Goal: Task Accomplishment & Management: Manage account settings

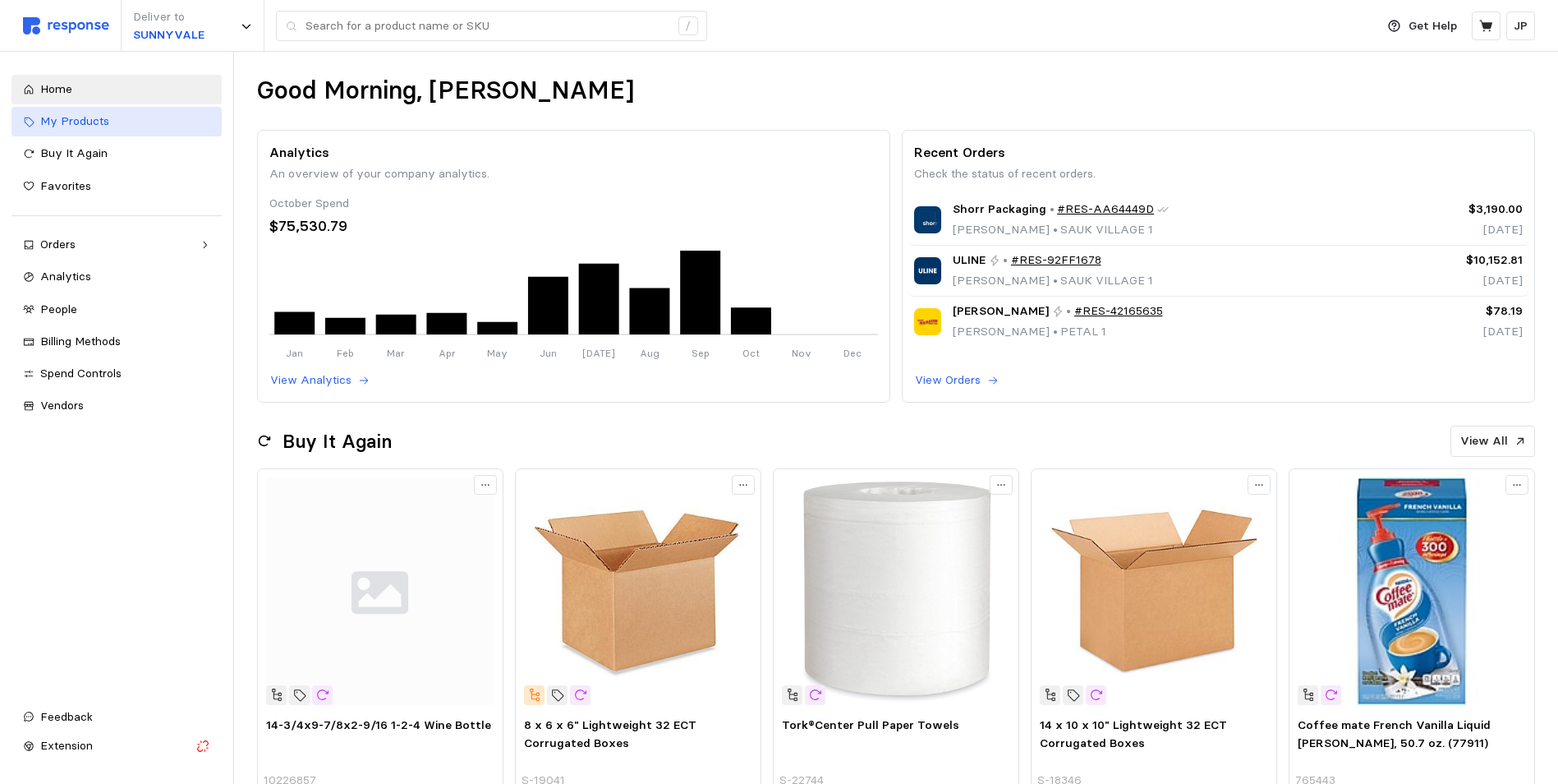
click at [81, 115] on div "My Products" at bounding box center [125, 122] width 170 height 18
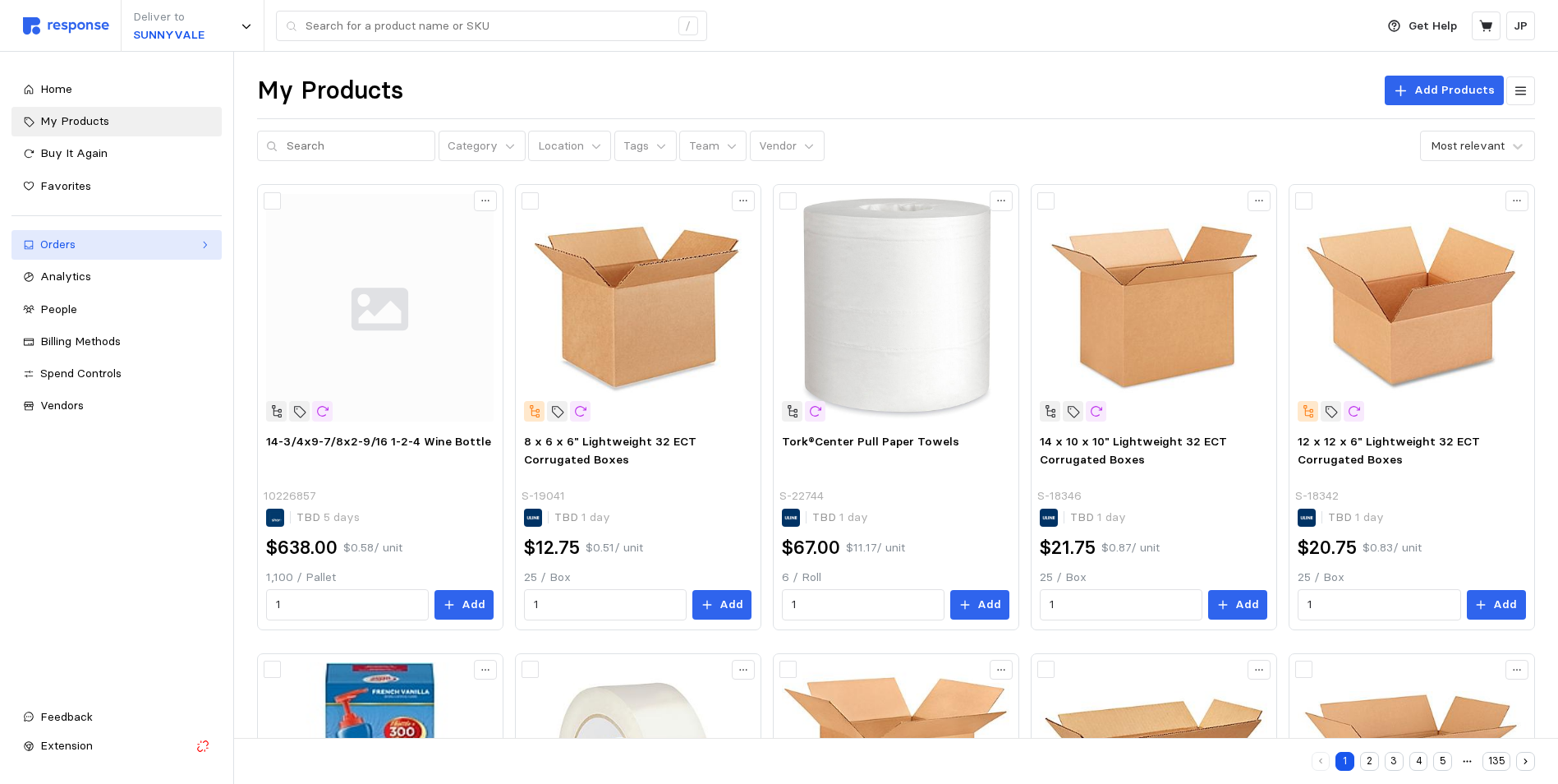
click at [76, 240] on div "Orders" at bounding box center [116, 245] width 153 height 18
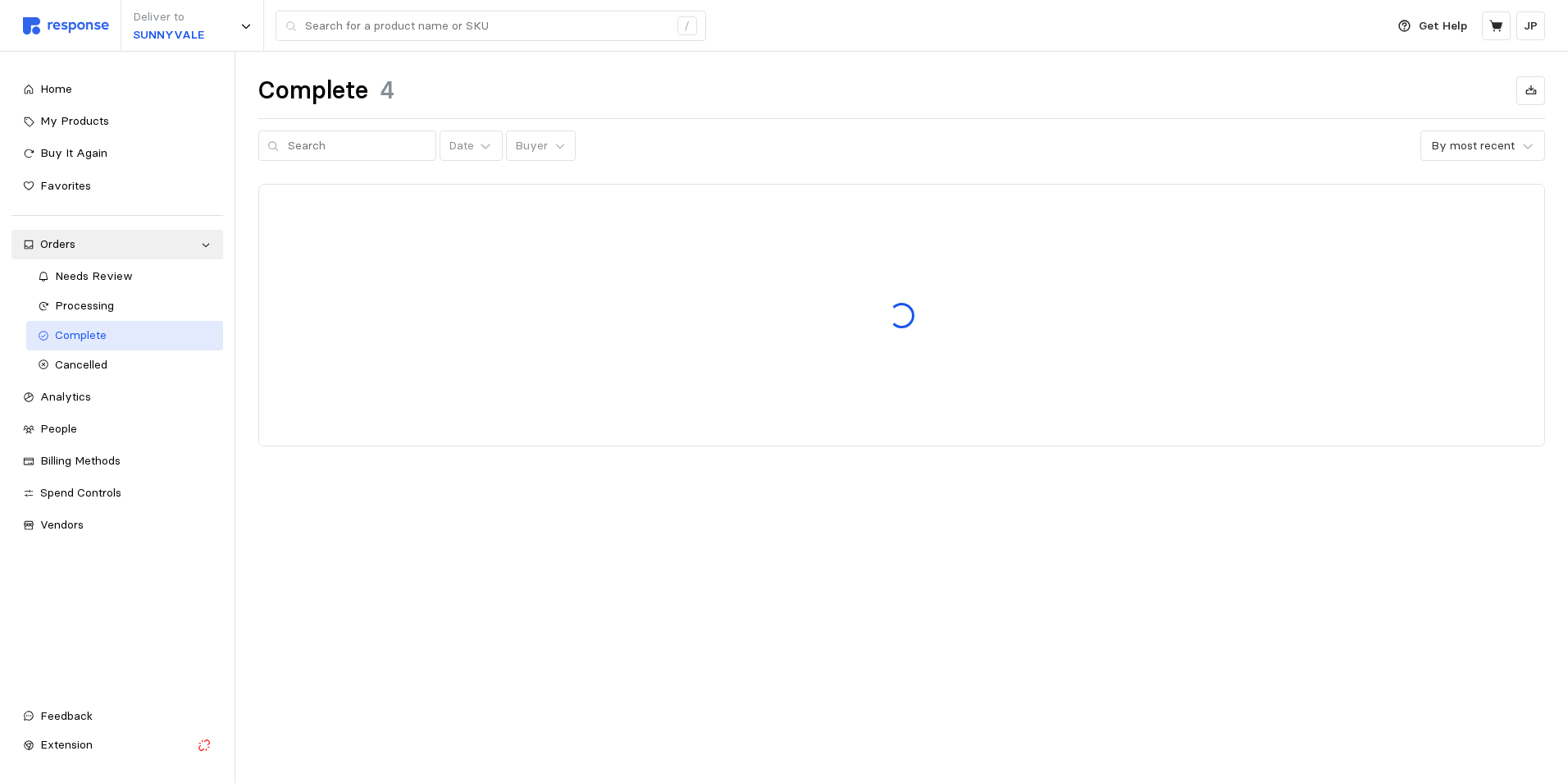
click at [94, 324] on link "Complete" at bounding box center [124, 336] width 197 height 30
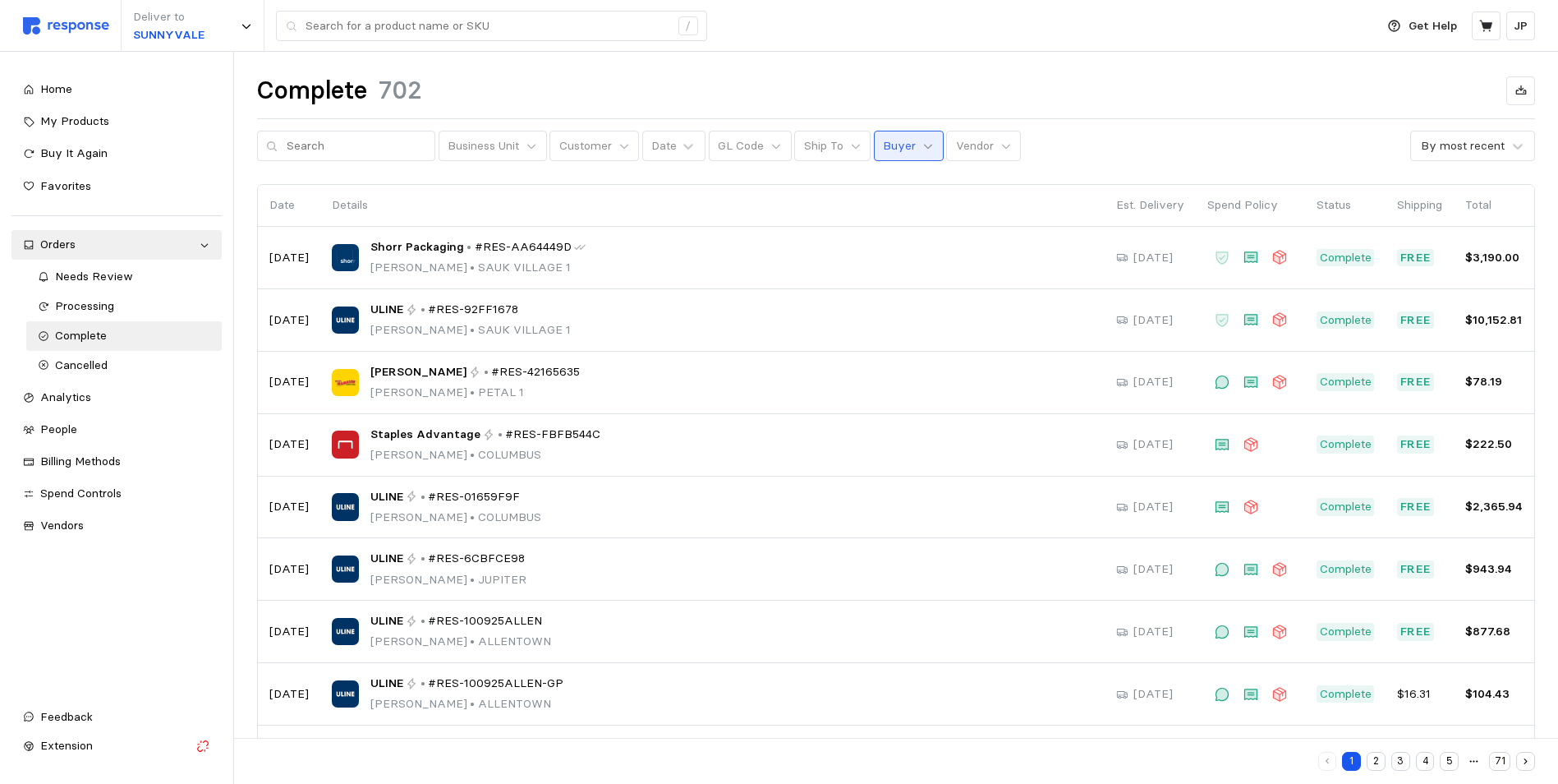
click at [922, 145] on icon at bounding box center [927, 145] width 11 height 11
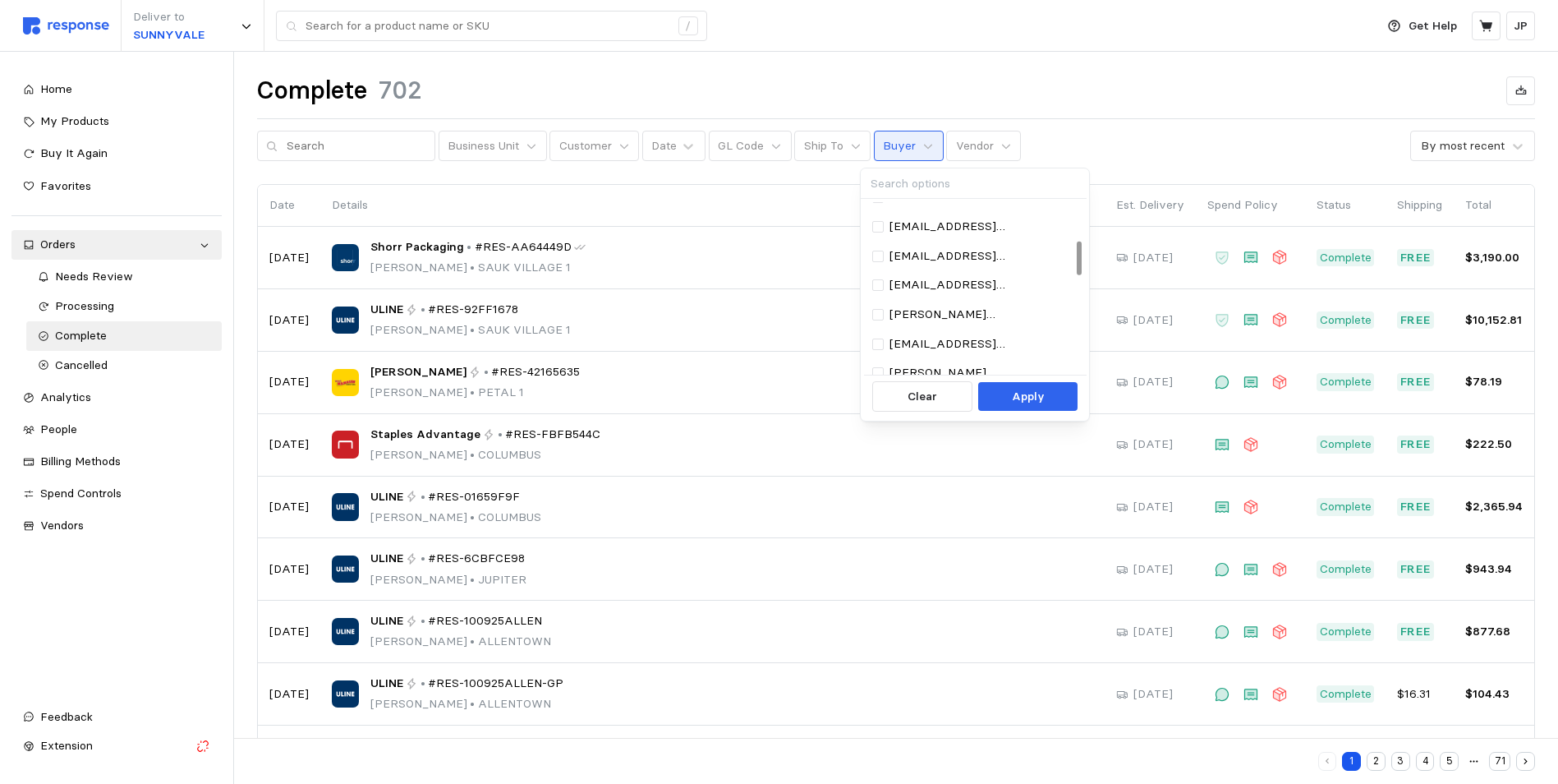
scroll to position [329, 0]
click at [920, 263] on p "[EMAIL_ADDRESS][DOMAIN_NAME]" at bounding box center [982, 269] width 186 height 18
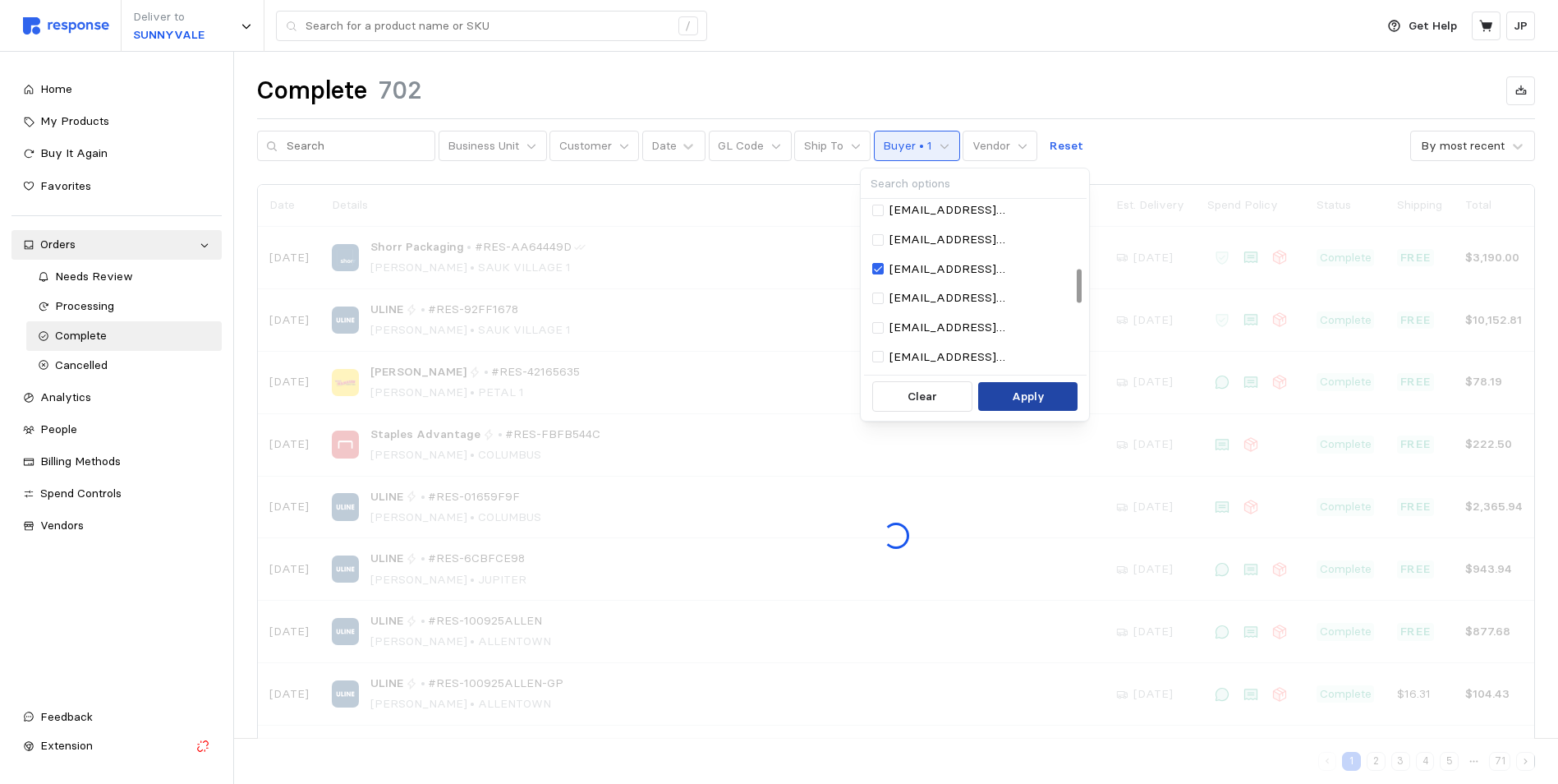
click at [1024, 396] on p "Apply" at bounding box center [1028, 397] width 33 height 18
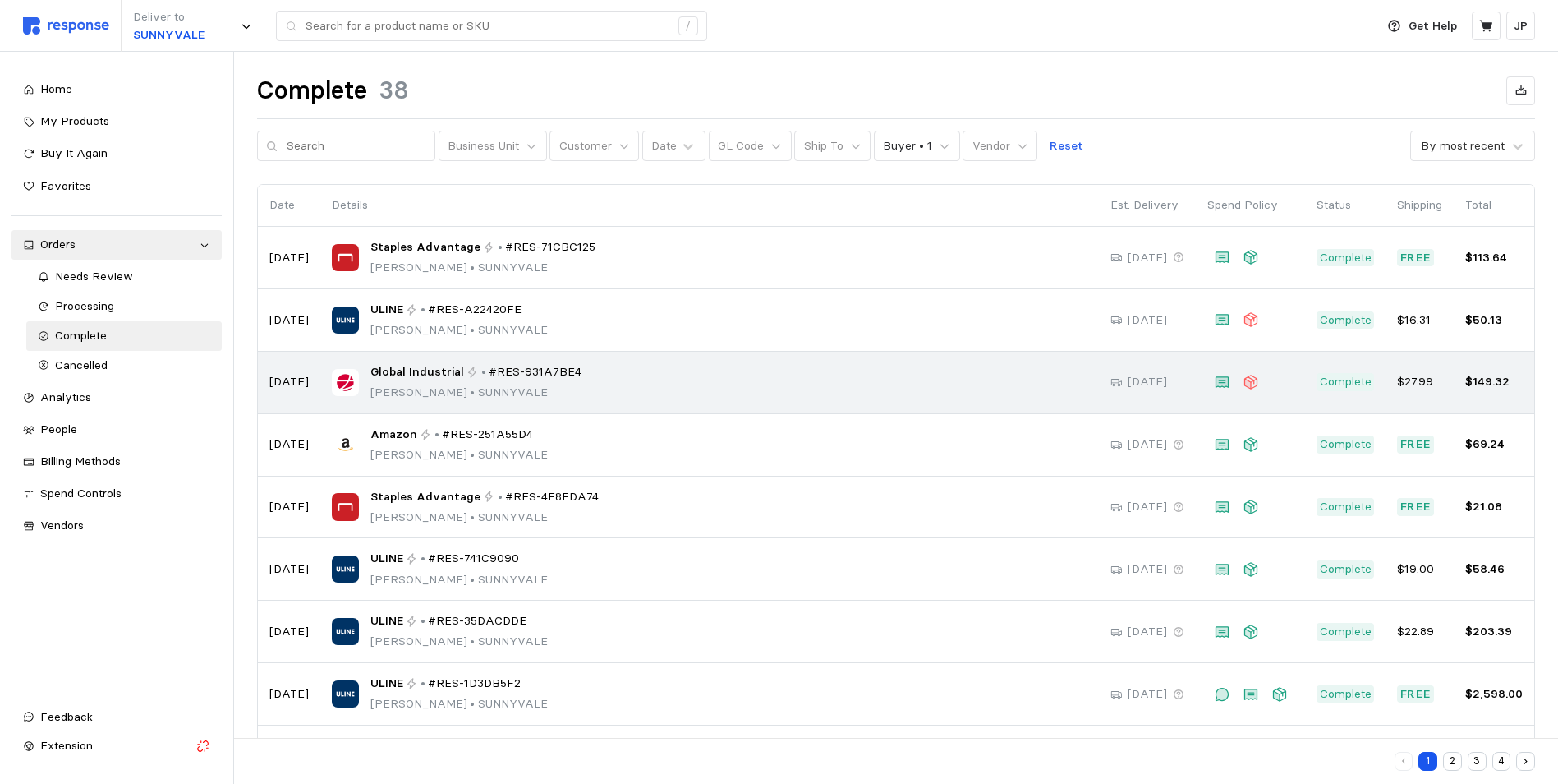
click at [593, 385] on div "Global Industrial • #RES-931A7BE4 [PERSON_NAME] • [GEOGRAPHIC_DATA]" at bounding box center [710, 382] width 756 height 39
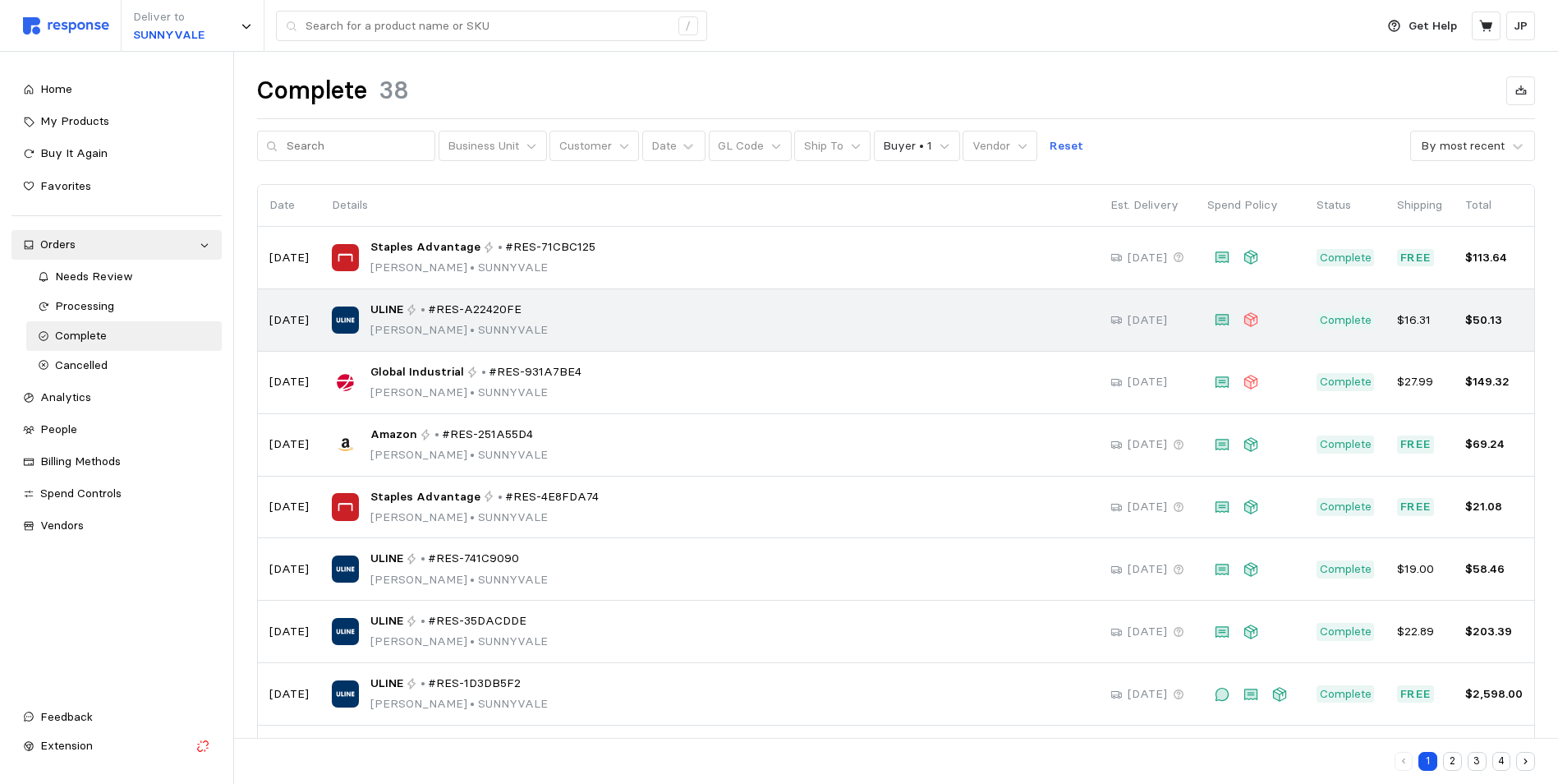
click at [770, 318] on div "ULINE • #RES-A22420FE [PERSON_NAME] • [GEOGRAPHIC_DATA]" at bounding box center [710, 320] width 756 height 39
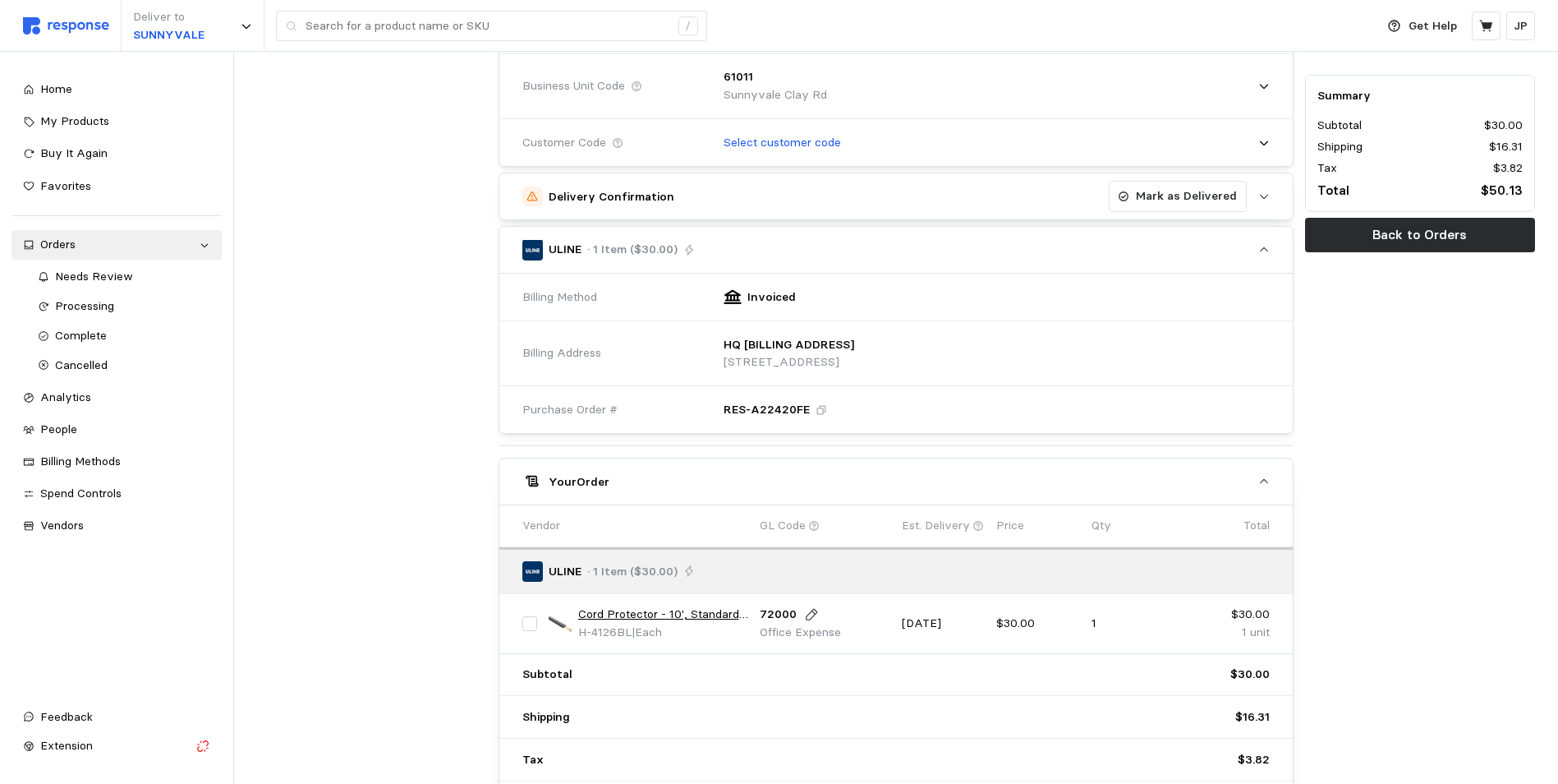
scroll to position [244, 0]
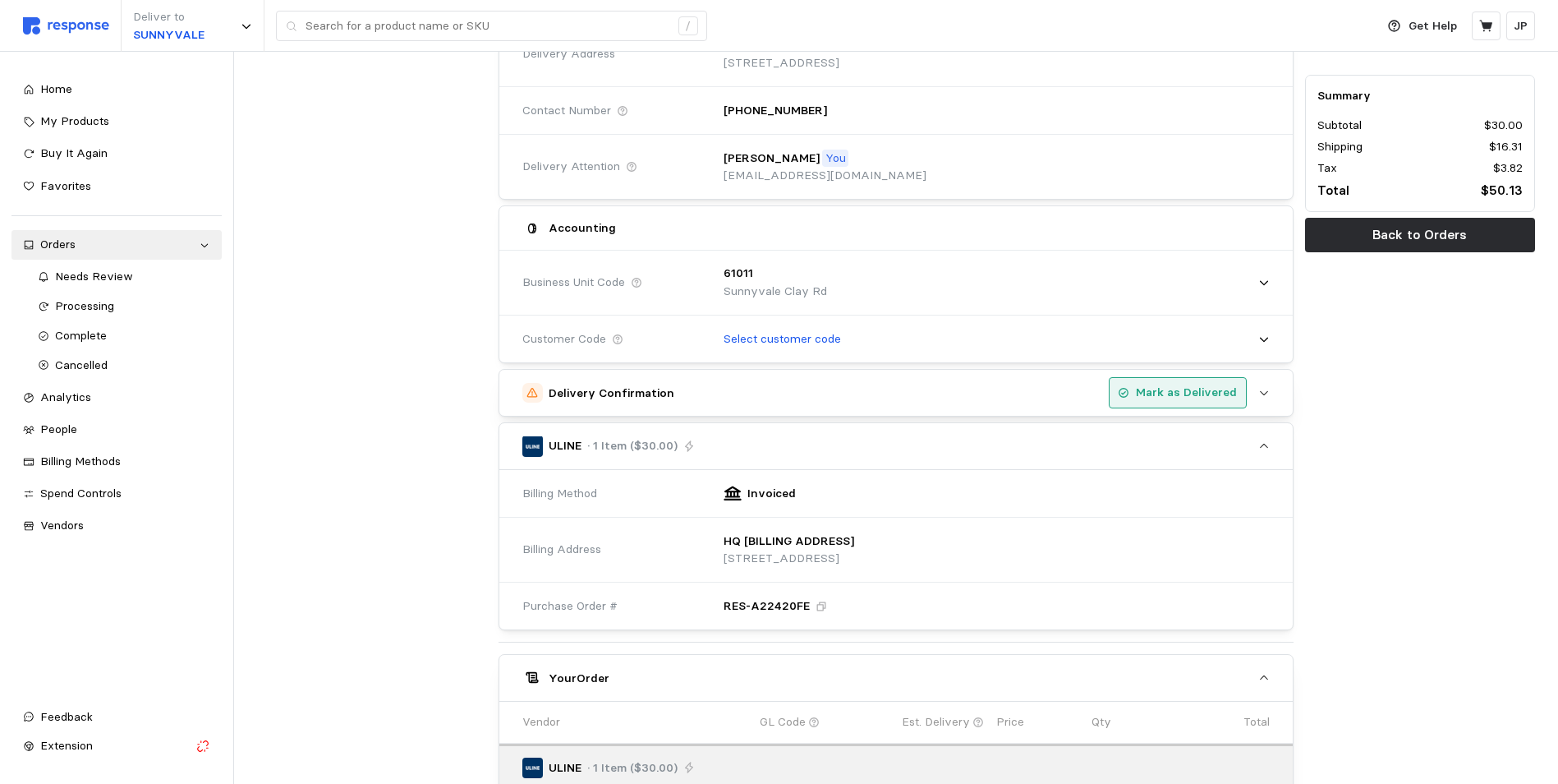
click at [1182, 384] on p "Mark as Delivered" at bounding box center [1186, 393] width 101 height 18
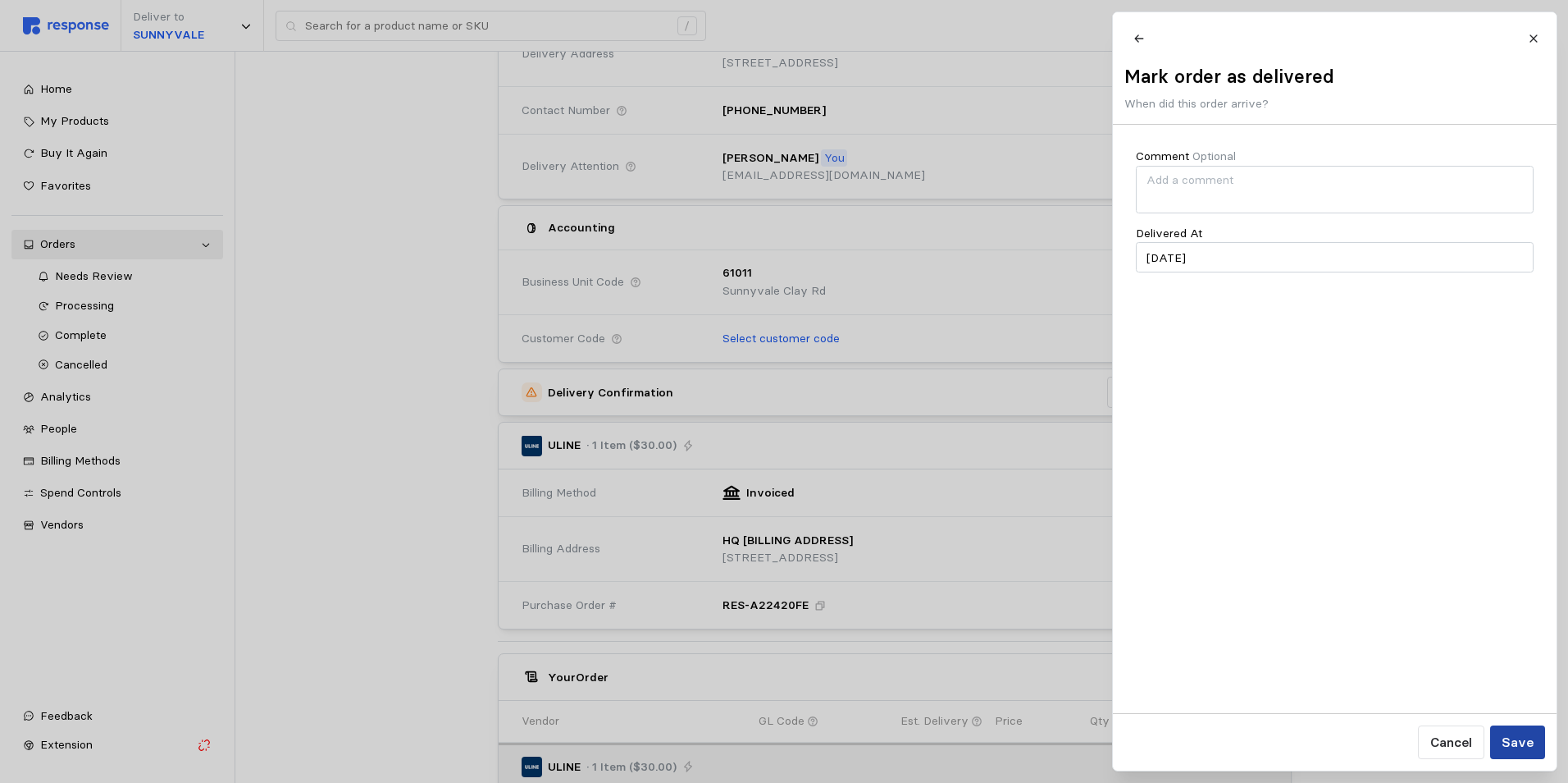
click at [1505, 740] on p "Save" at bounding box center [1517, 742] width 32 height 21
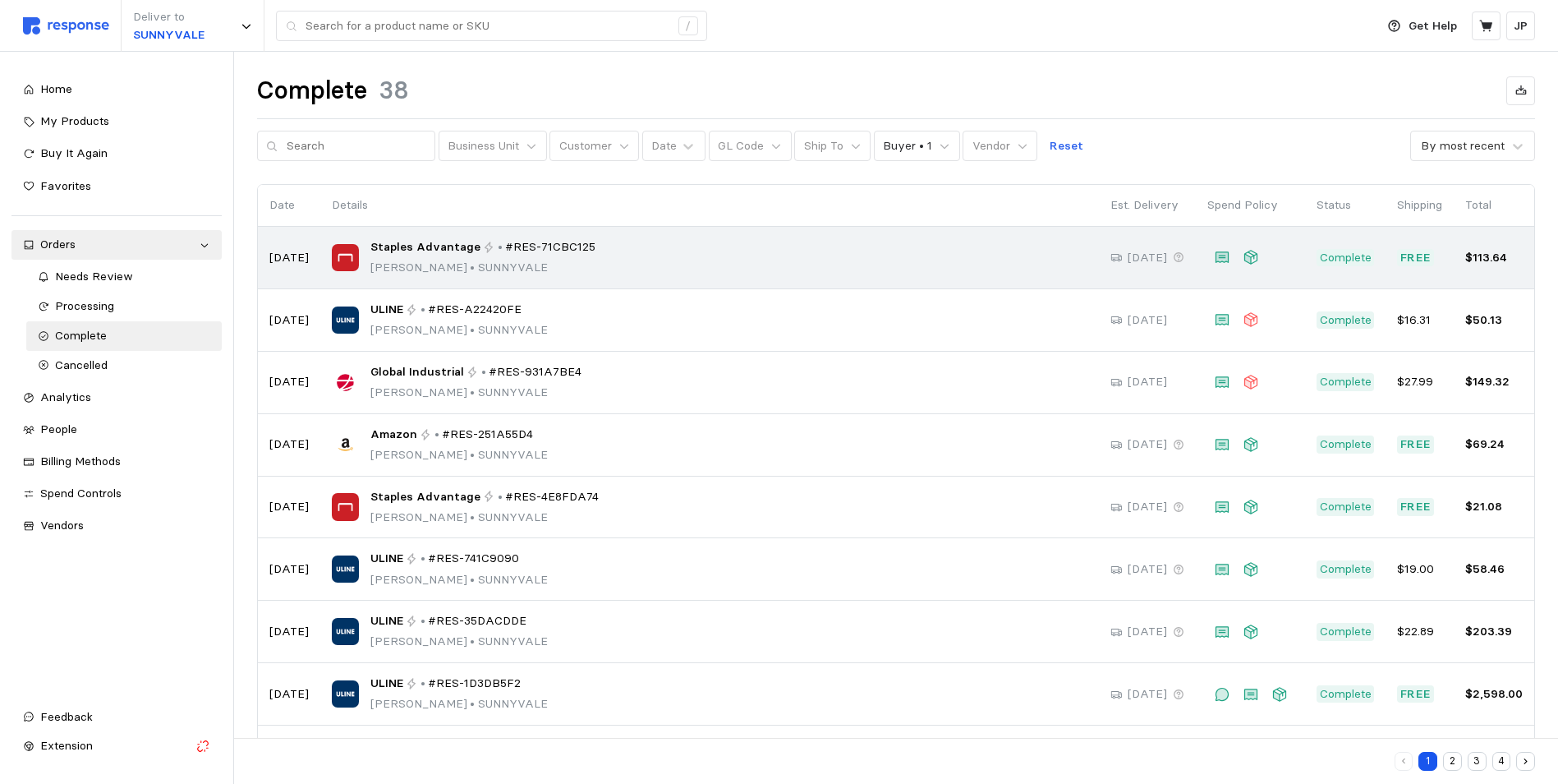
click at [577, 259] on p "[PERSON_NAME] • [GEOGRAPHIC_DATA]" at bounding box center [483, 268] width 226 height 18
